Goal: Find specific page/section: Find specific page/section

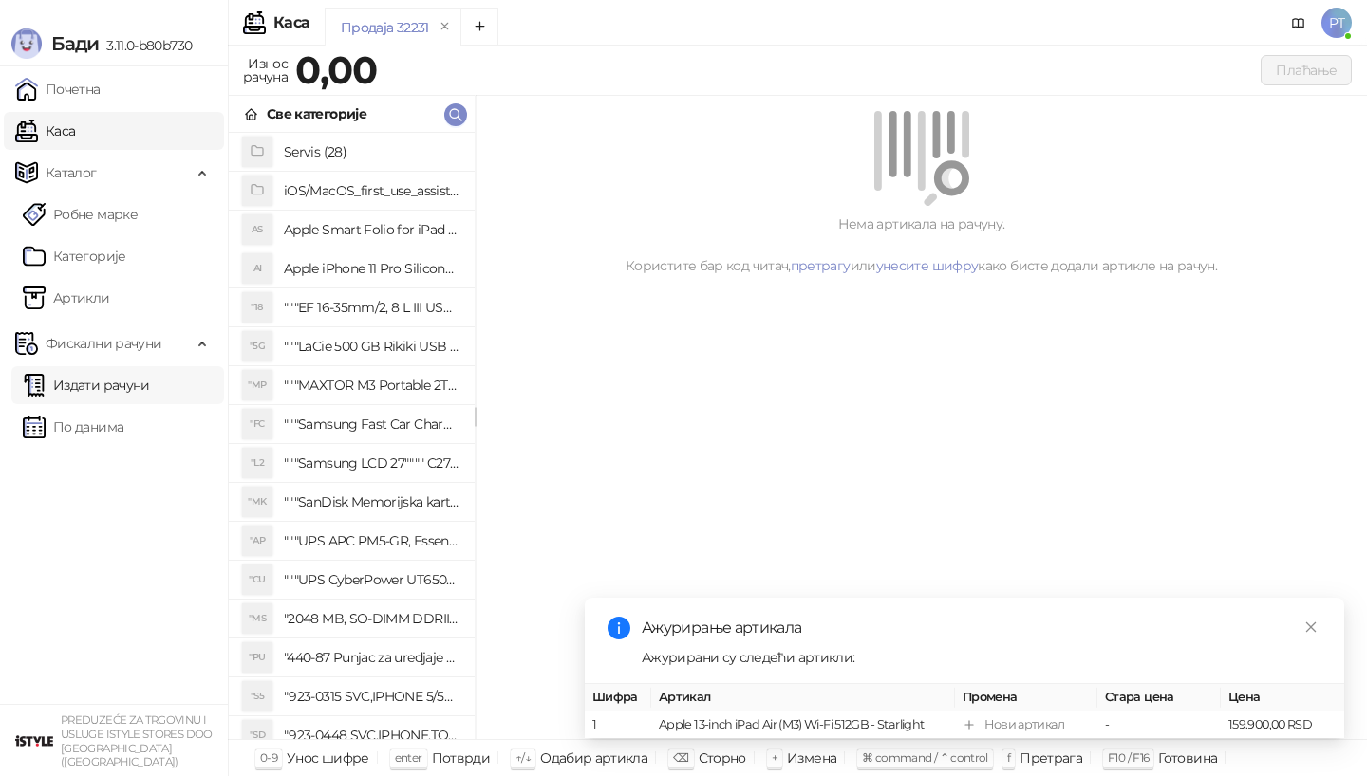
click at [107, 393] on link "Издати рачуни" at bounding box center [86, 385] width 127 height 38
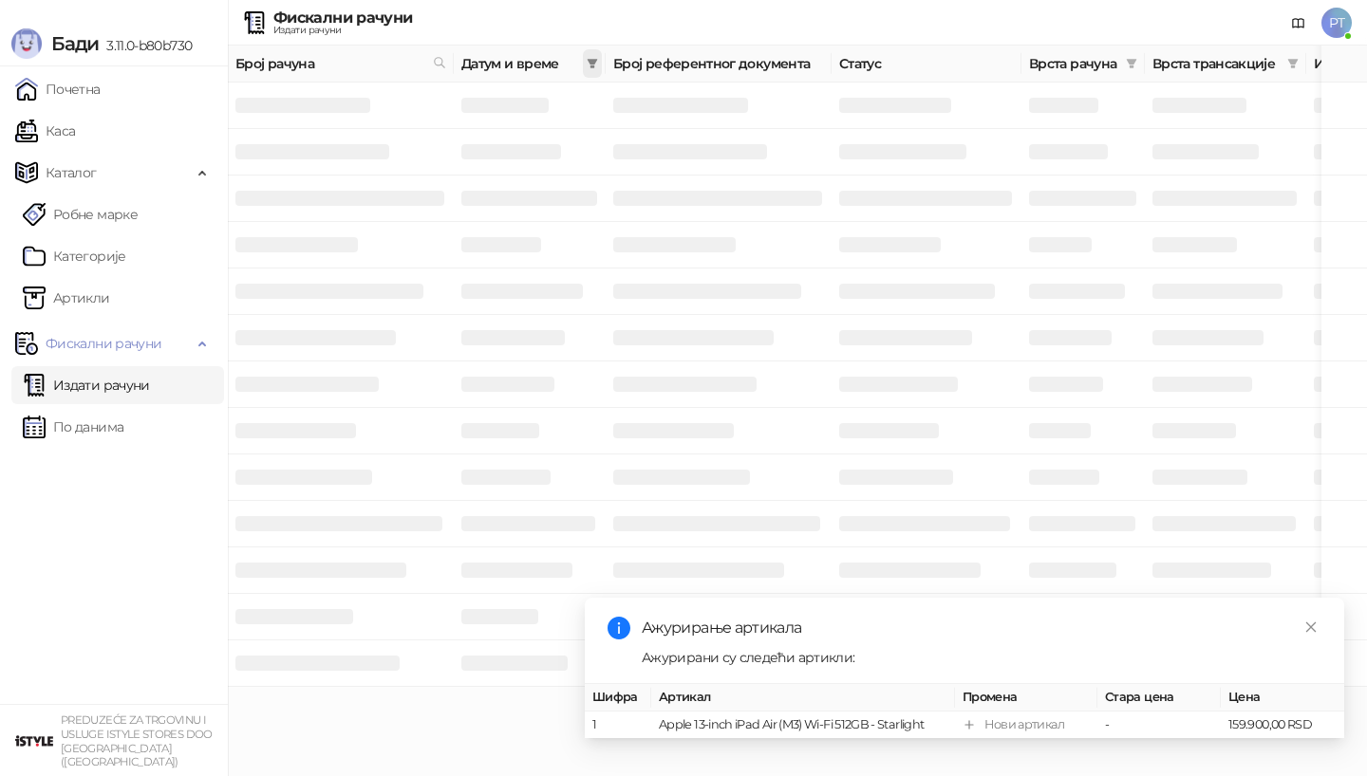
click at [594, 64] on icon "filter" at bounding box center [592, 63] width 11 height 11
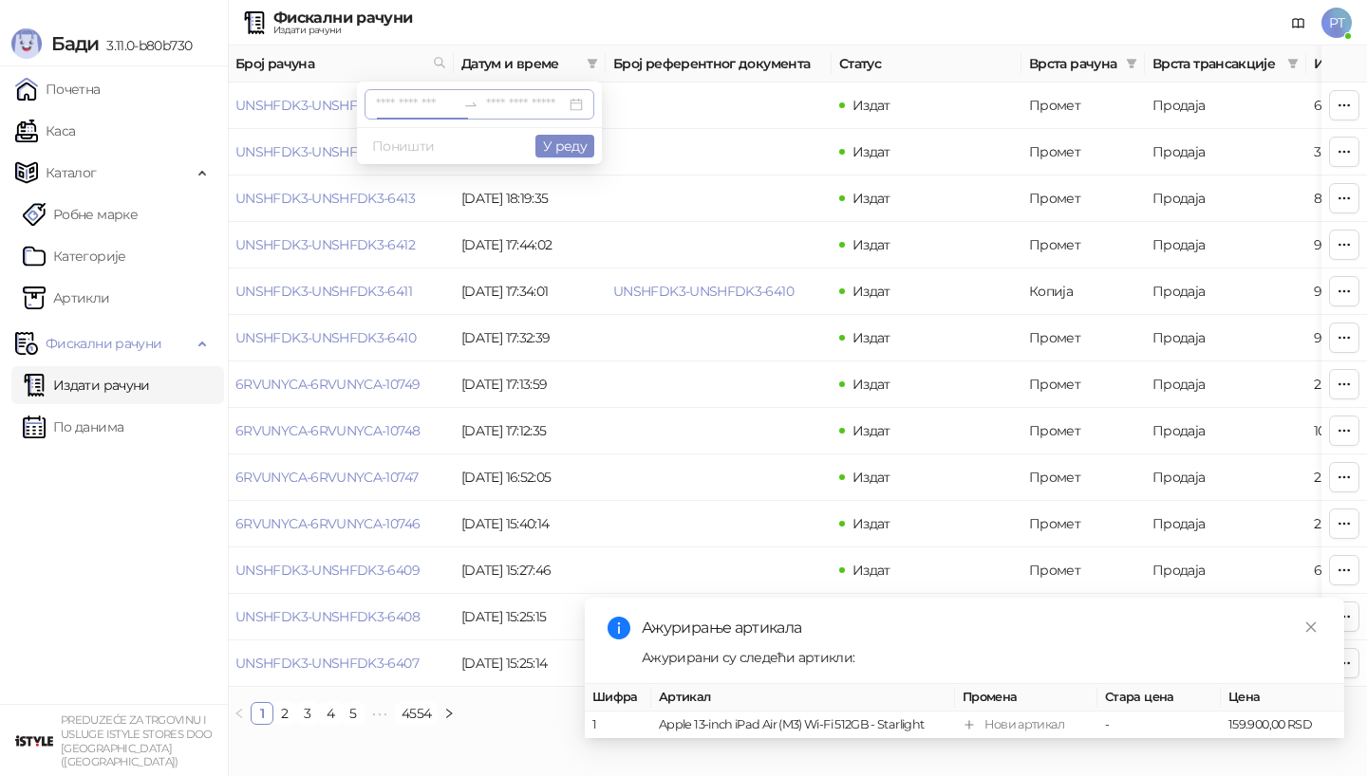
click at [425, 95] on input at bounding box center [416, 104] width 80 height 21
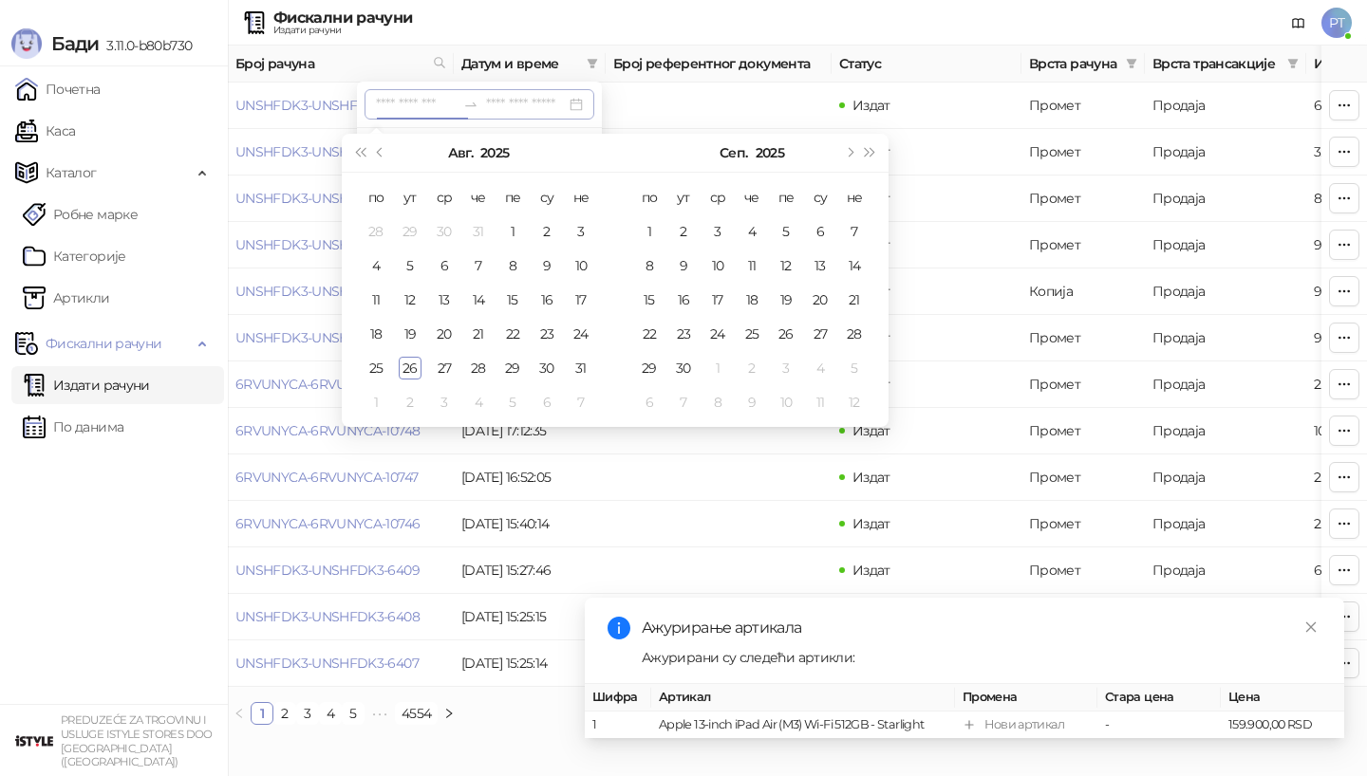
click at [442, 103] on input at bounding box center [416, 104] width 80 height 21
click at [378, 145] on button "Претходни месец (PageUp)" at bounding box center [380, 153] width 21 height 38
type input "**********"
click at [546, 227] on div "5" at bounding box center [546, 231] width 23 height 23
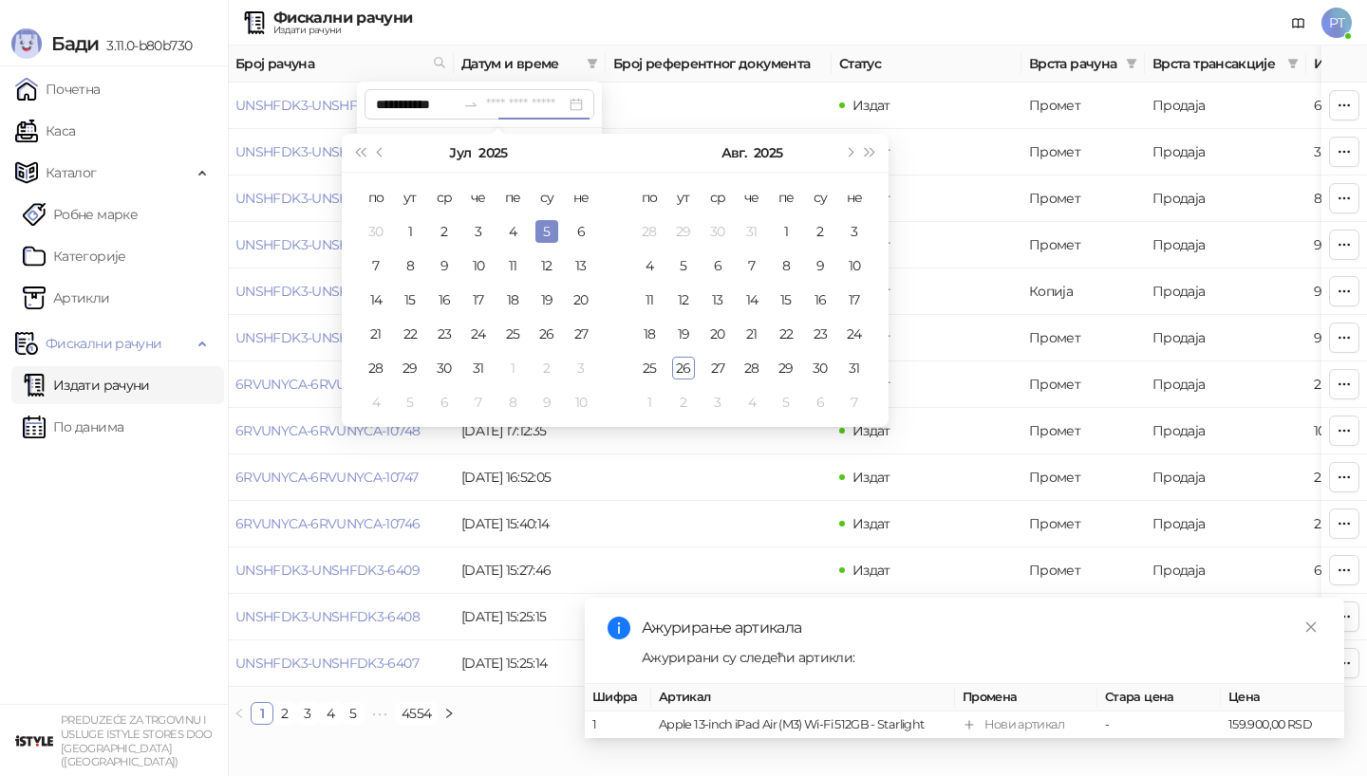
click at [546, 227] on div "5" at bounding box center [546, 231] width 23 height 23
type input "**********"
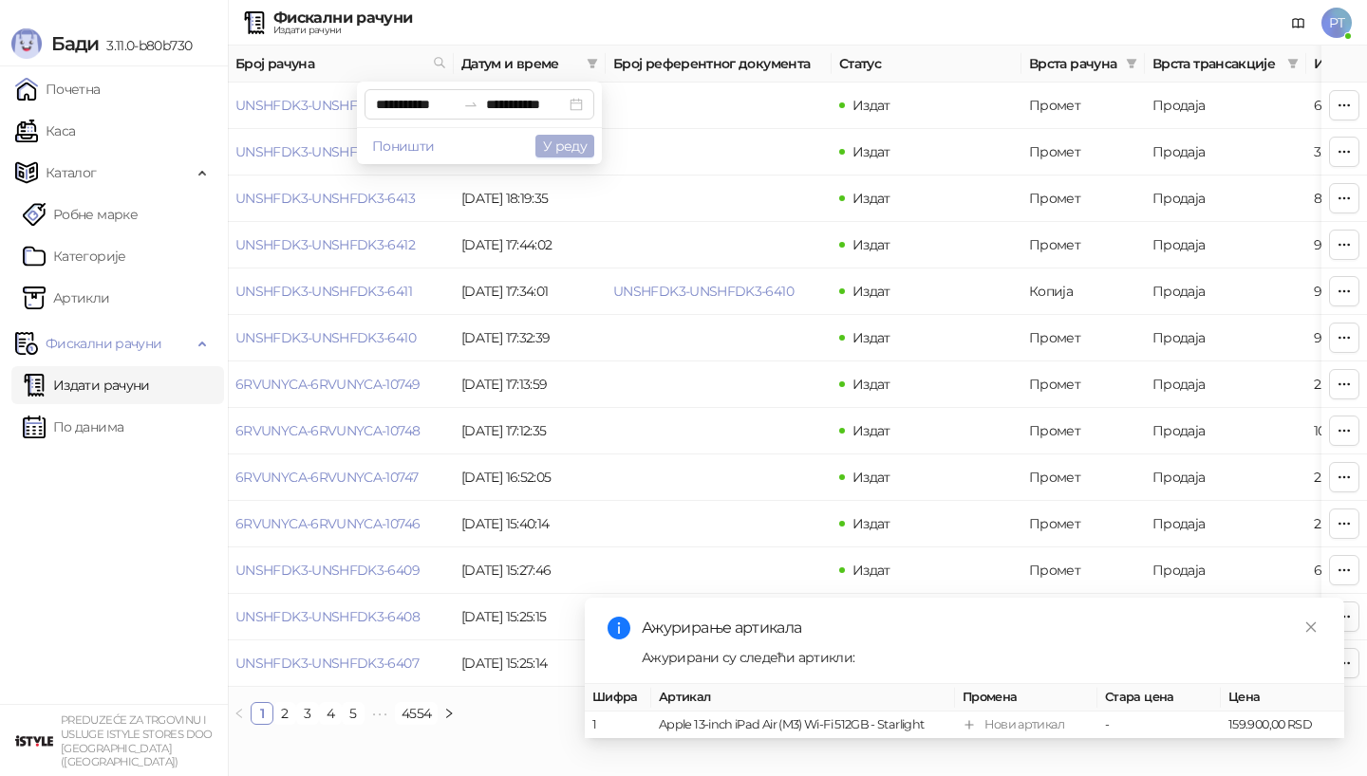
click at [574, 142] on button "У реду" at bounding box center [564, 146] width 59 height 23
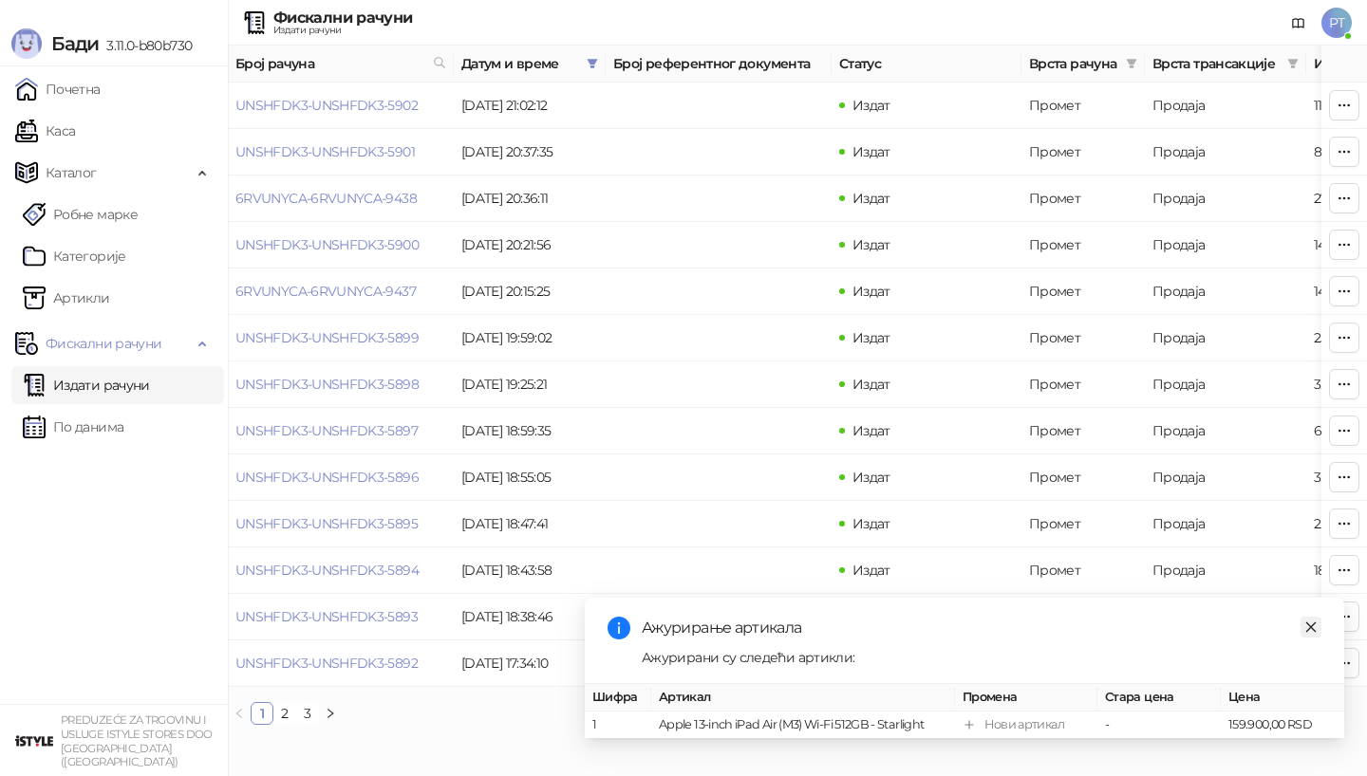
click at [1307, 624] on icon "close" at bounding box center [1311, 627] width 10 height 10
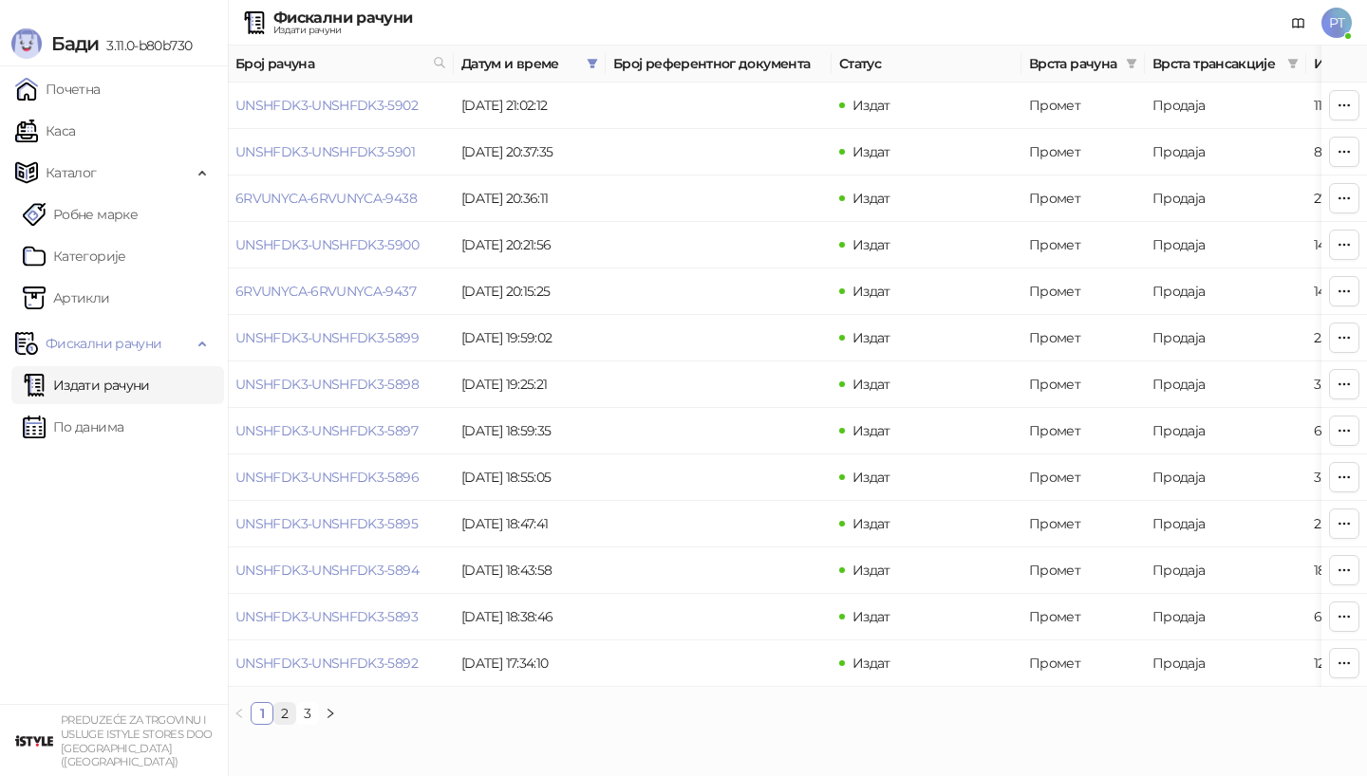
click at [290, 709] on link "2" at bounding box center [284, 713] width 21 height 21
click at [305, 713] on link "3" at bounding box center [307, 713] width 21 height 21
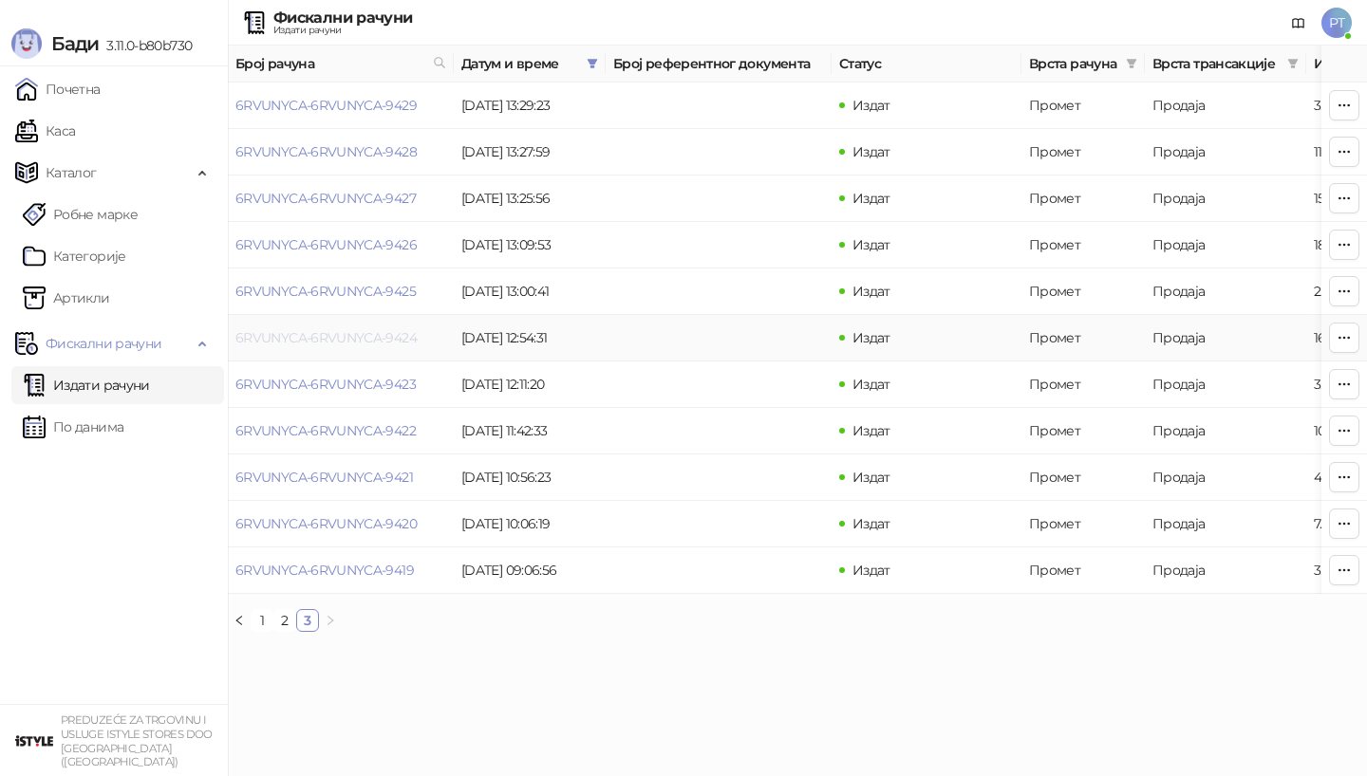
click at [358, 335] on link "6RVUNYCA-6RVUNYCA-9424" at bounding box center [325, 337] width 181 height 17
